Goal: Task Accomplishment & Management: Manage account settings

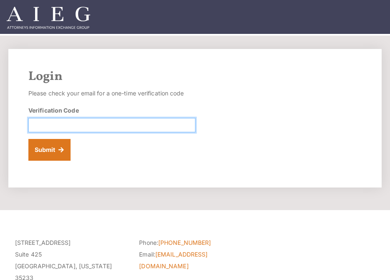
click at [48, 127] on input "Verification Code" at bounding box center [111, 125] width 167 height 14
paste input "836382"
type input "836382"
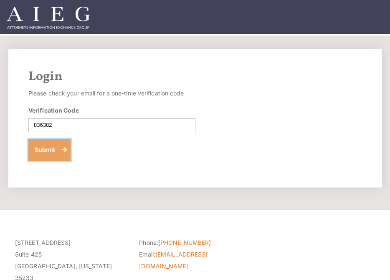
click at [44, 153] on button "Submit" at bounding box center [49, 150] width 42 height 22
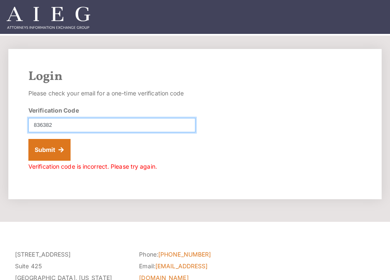
click at [36, 124] on input "836382" at bounding box center [111, 125] width 167 height 14
type input "836382"
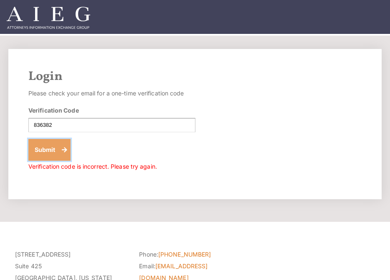
click at [46, 149] on button "Submit" at bounding box center [49, 150] width 42 height 22
